Goal: Task Accomplishment & Management: Manage account settings

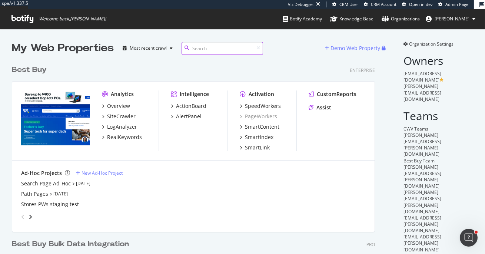
scroll to position [314, 369]
click at [265, 104] on div "SpeedWorkers" at bounding box center [263, 105] width 36 height 7
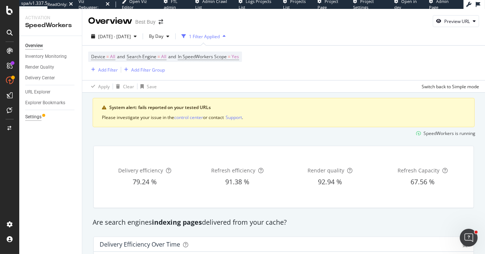
click at [35, 113] on div "Settings" at bounding box center [33, 117] width 16 height 8
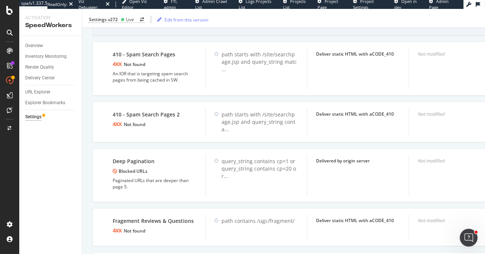
scroll to position [1463, 0]
